Goal: Task Accomplishment & Management: Use online tool/utility

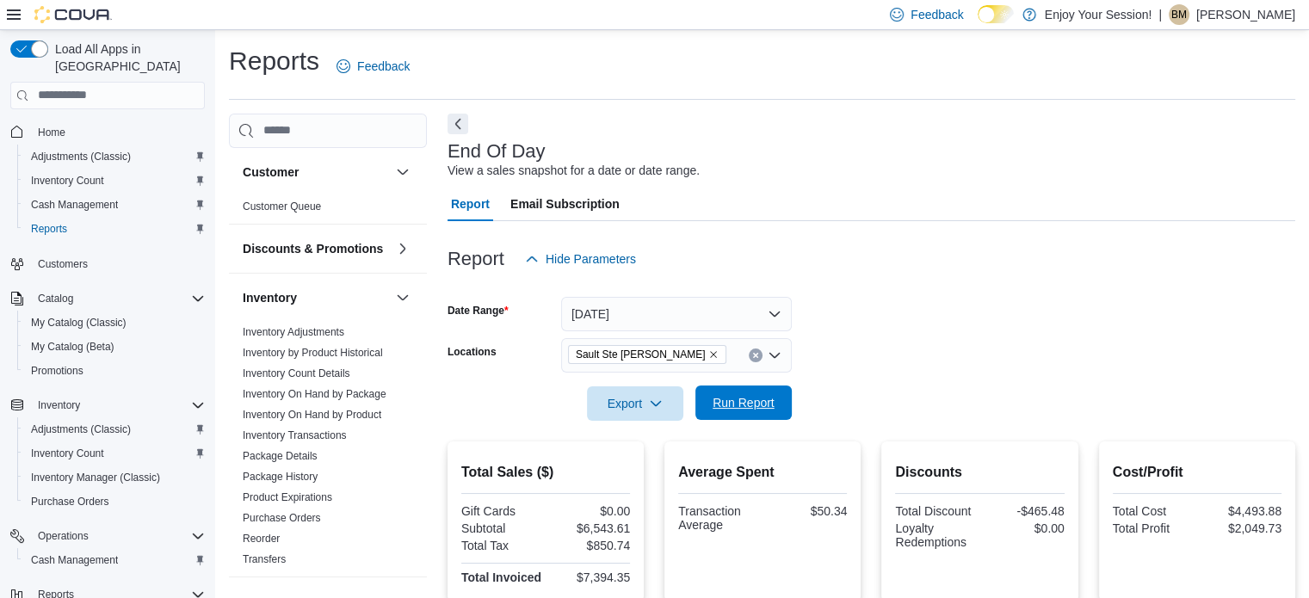
click at [776, 392] on span "Run Report" at bounding box center [744, 403] width 76 height 34
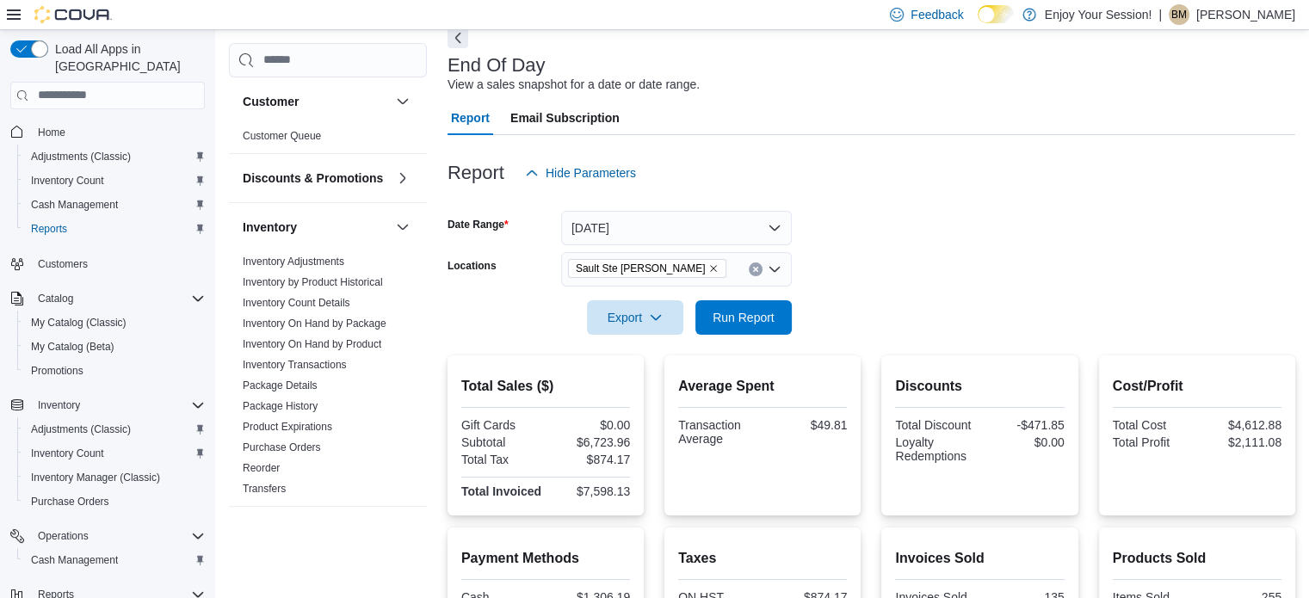
scroll to position [85, 0]
click at [760, 311] on span "Run Report" at bounding box center [744, 317] width 62 height 17
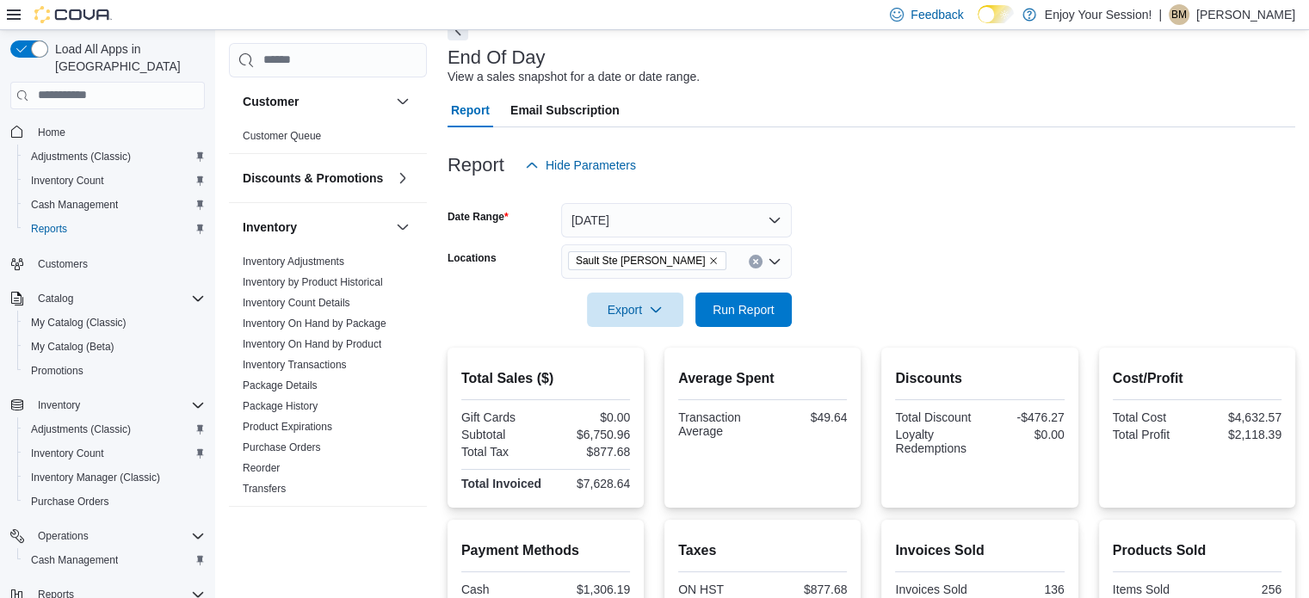
scroll to position [0, 0]
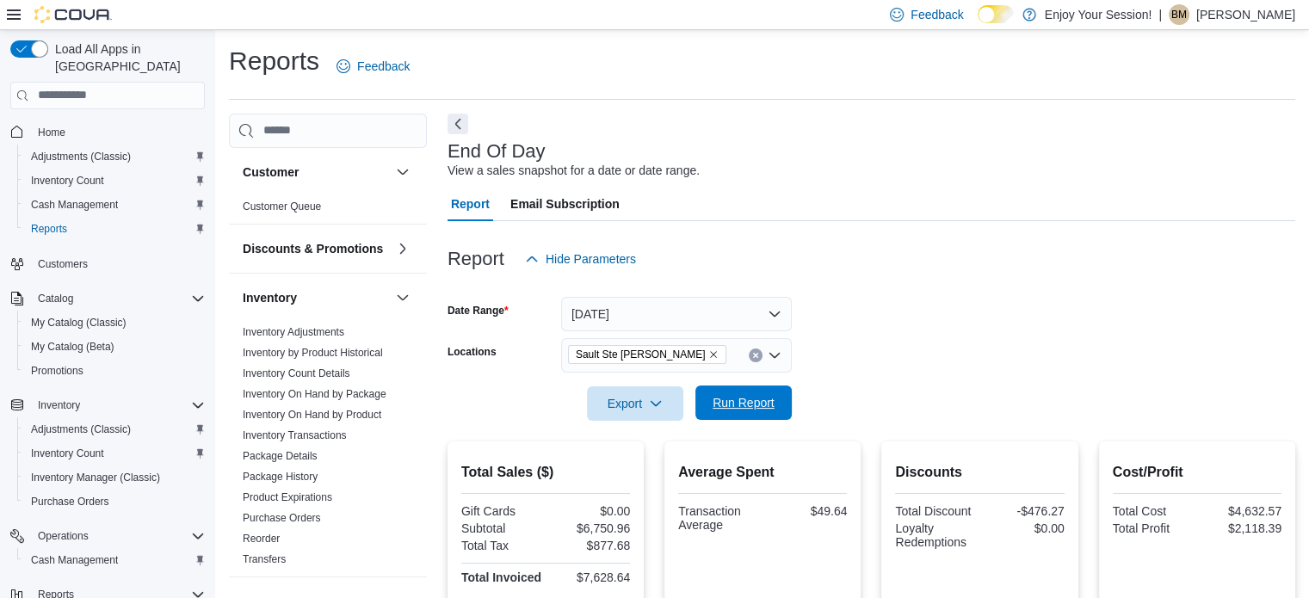
click at [765, 409] on span "Run Report" at bounding box center [744, 402] width 62 height 17
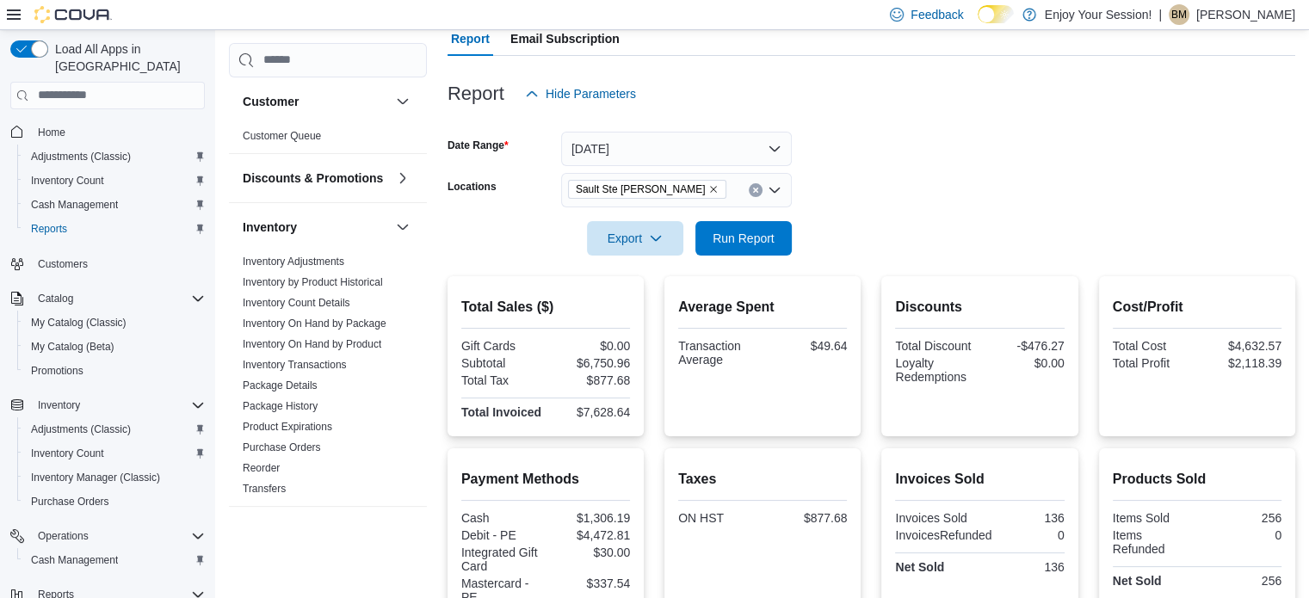
scroll to position [164, 0]
click at [764, 255] on span "Run Report" at bounding box center [744, 239] width 76 height 34
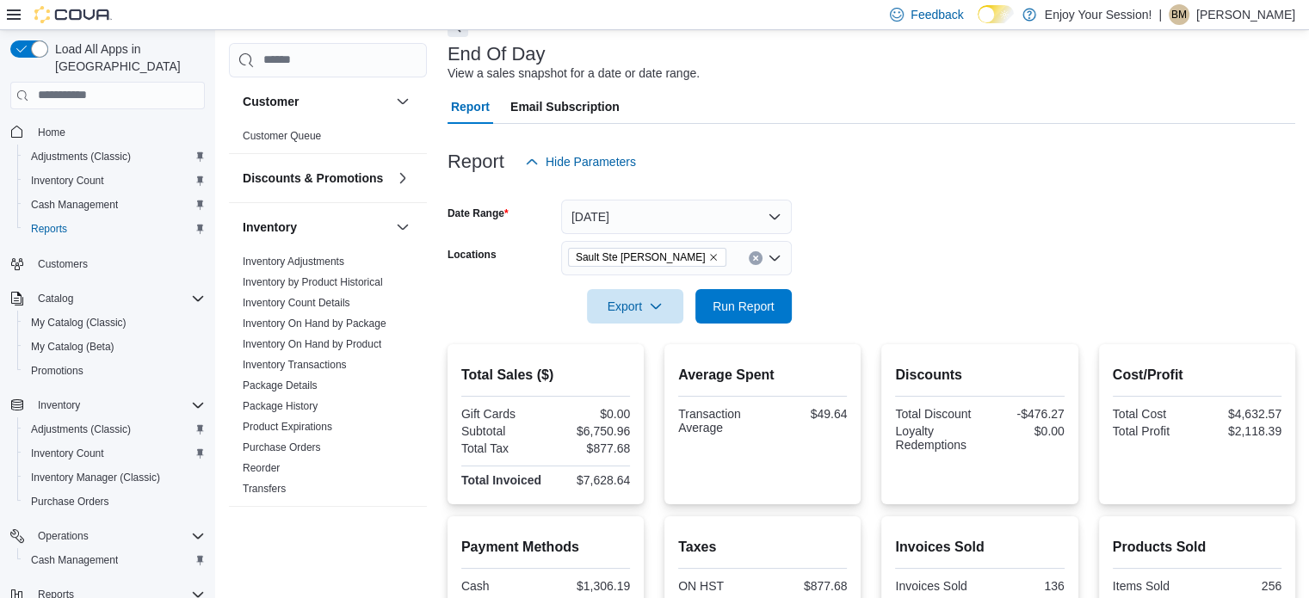
scroll to position [0, 0]
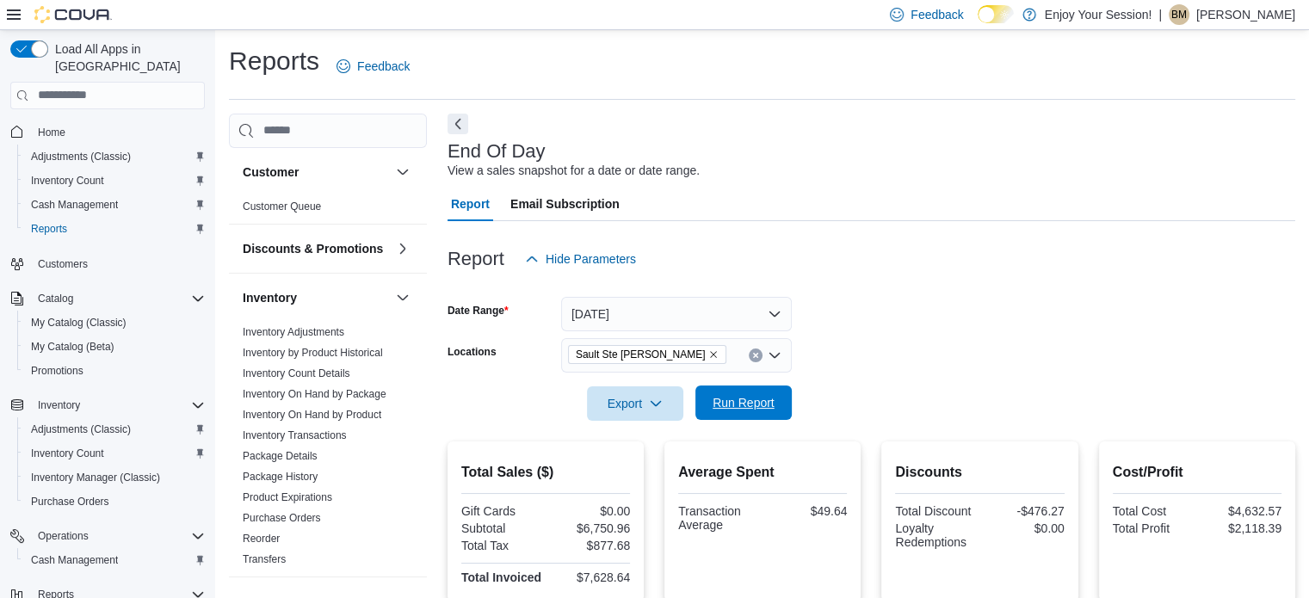
click at [770, 404] on span "Run Report" at bounding box center [744, 402] width 62 height 17
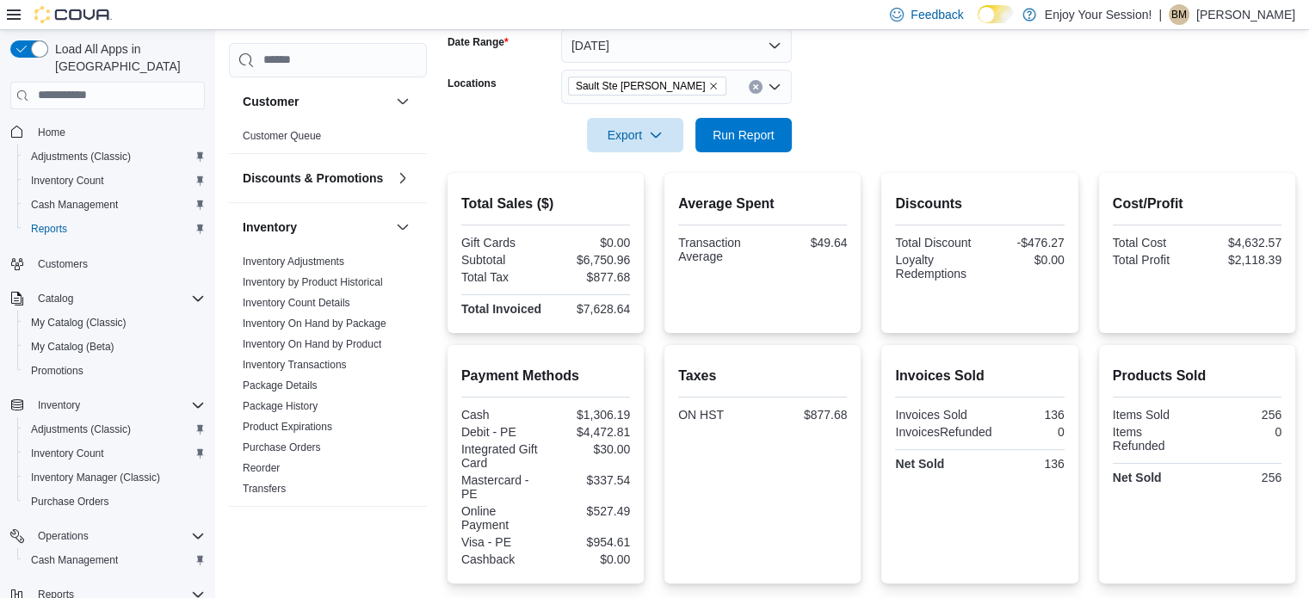
scroll to position [270, 0]
click at [719, 123] on span "Run Report" at bounding box center [744, 132] width 76 height 34
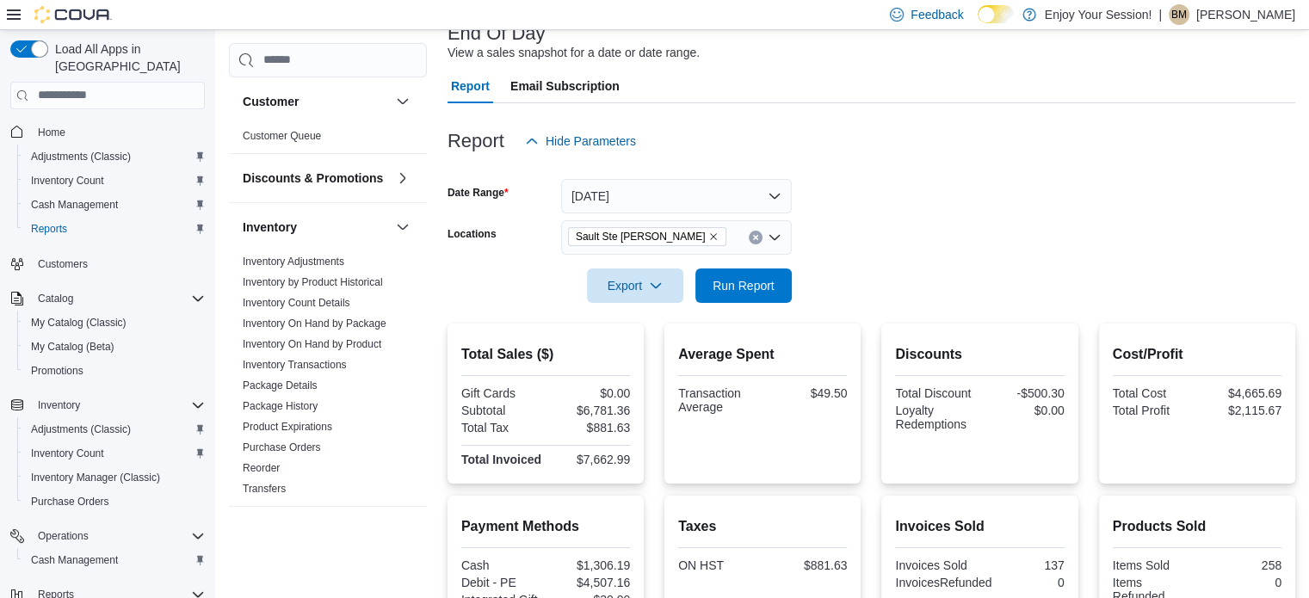
scroll to position [0, 0]
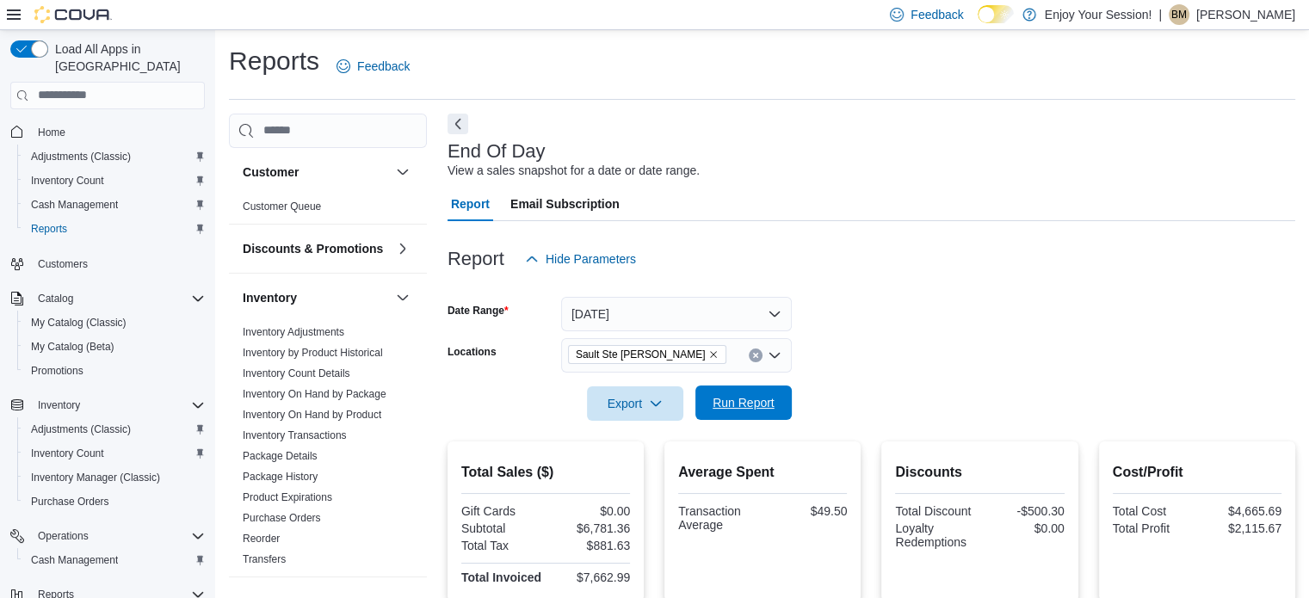
click at [711, 398] on span "Run Report" at bounding box center [744, 403] width 76 height 34
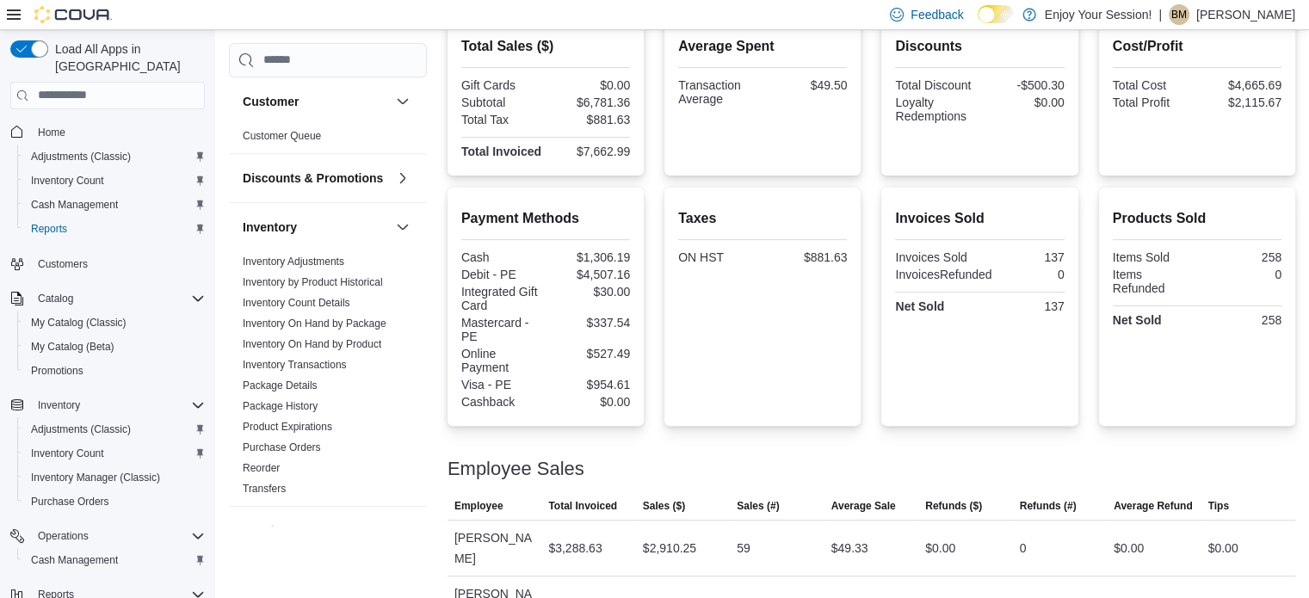
scroll to position [508, 0]
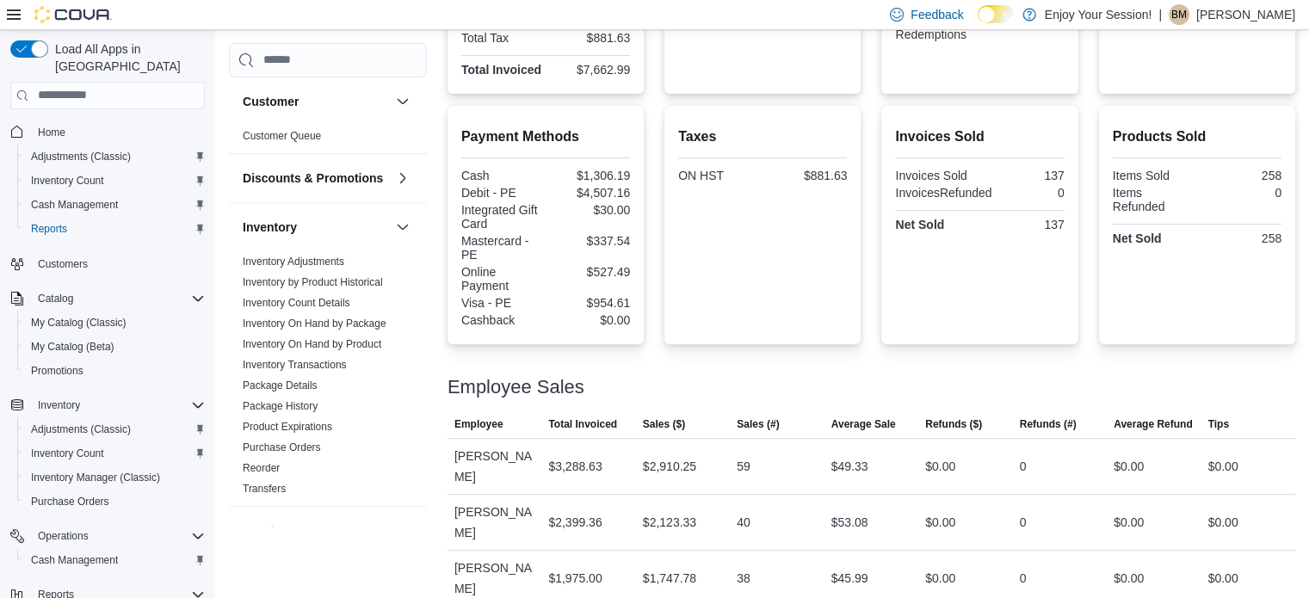
click at [814, 381] on div "Employee Sales" at bounding box center [872, 387] width 848 height 21
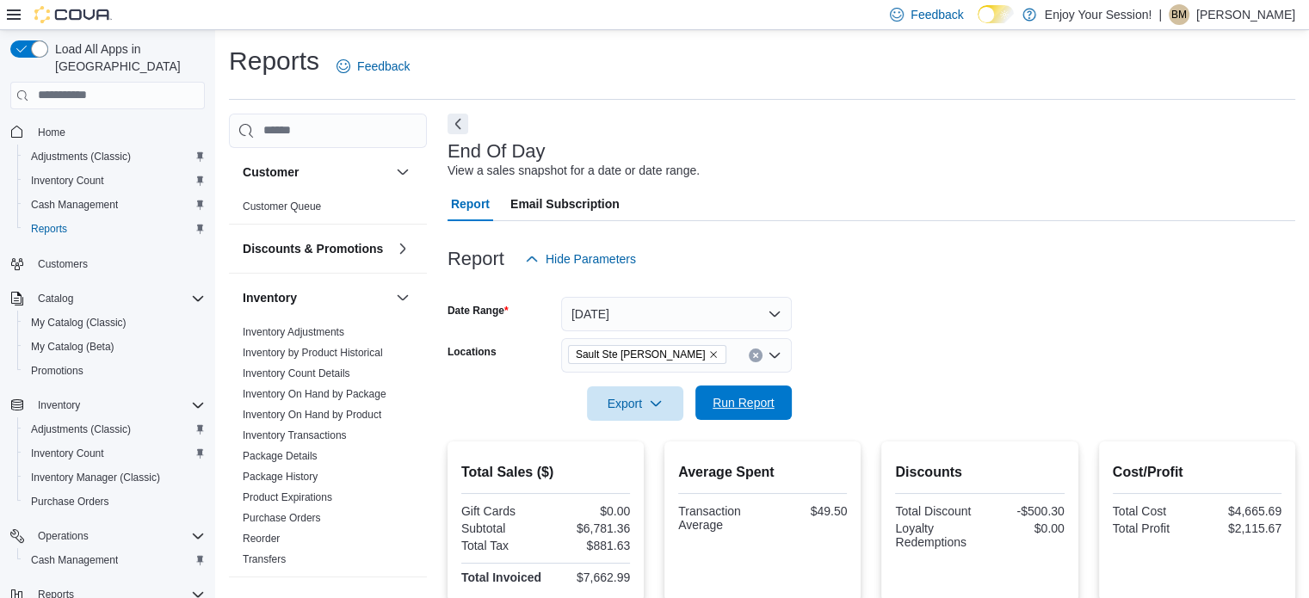
click at [769, 409] on span "Run Report" at bounding box center [744, 402] width 62 height 17
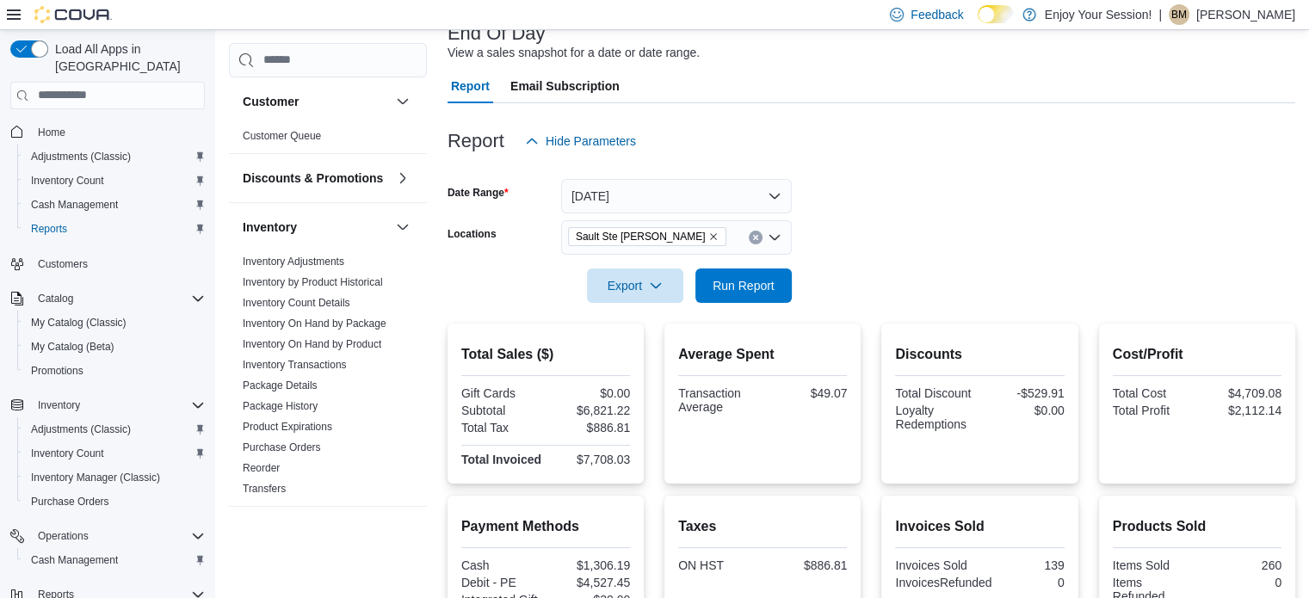
scroll to position [103, 0]
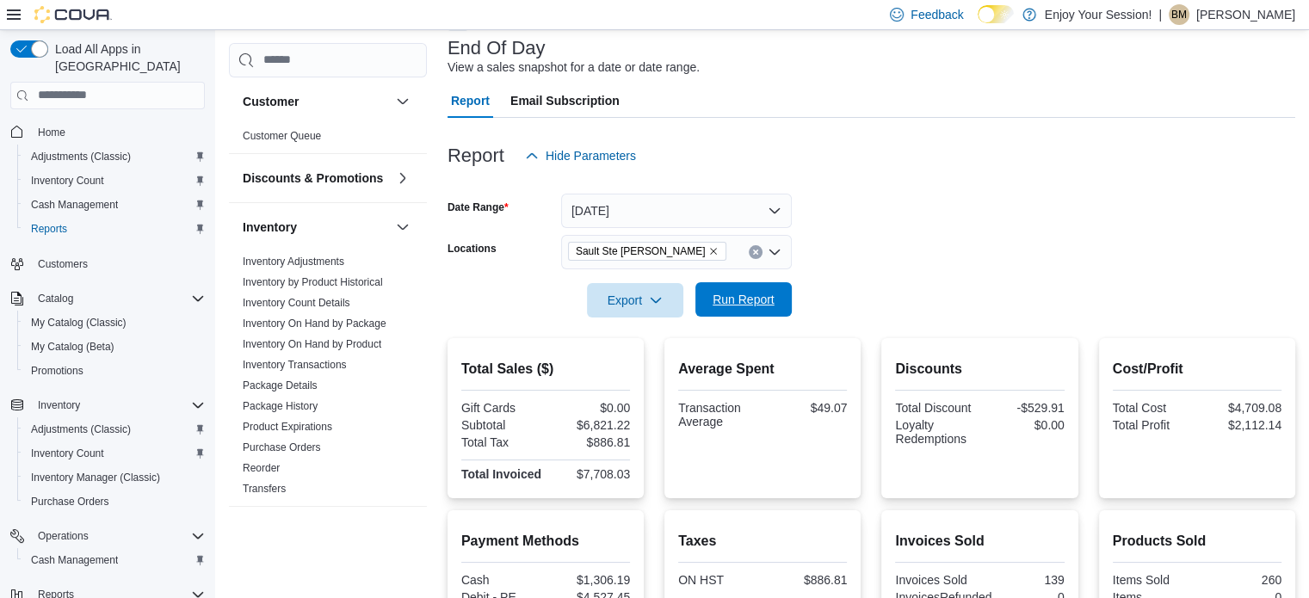
click at [771, 307] on span "Run Report" at bounding box center [744, 299] width 76 height 34
click at [664, 302] on span "Export" at bounding box center [635, 299] width 76 height 34
click at [668, 361] on button "Export to Pdf" at bounding box center [638, 369] width 98 height 34
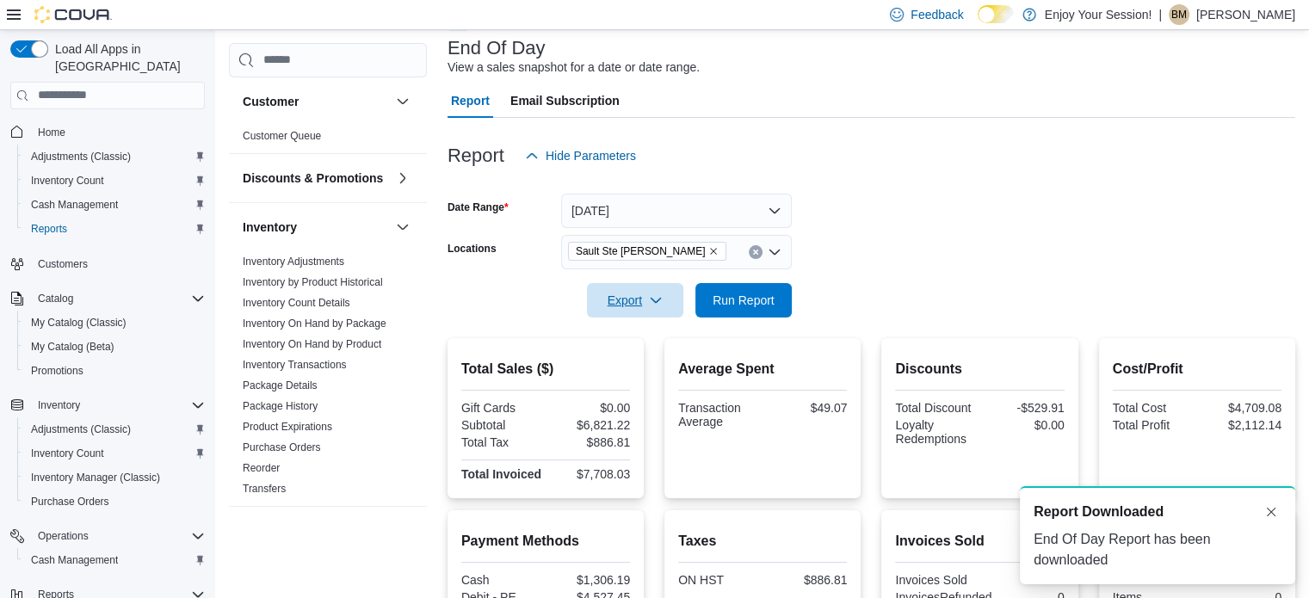
scroll to position [0, 0]
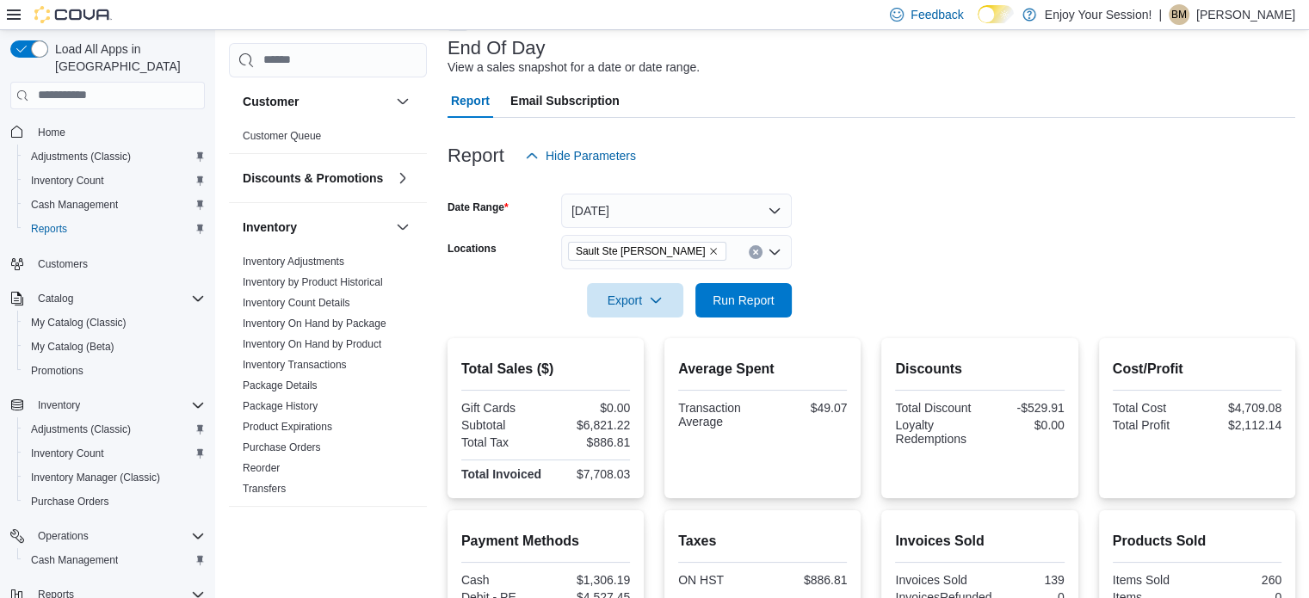
click at [1139, 236] on form "Date Range [DATE] Locations [GEOGRAPHIC_DATA][PERSON_NAME] Export Run Report" at bounding box center [872, 245] width 848 height 145
